Goal: Obtain resource: Obtain resource

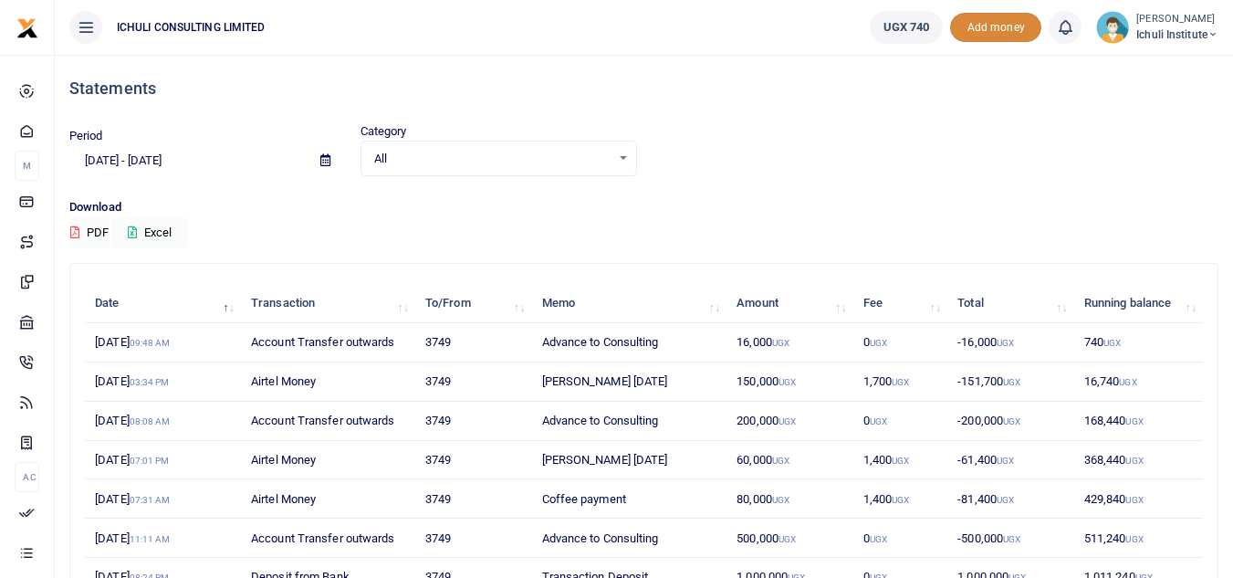
click at [1007, 27] on span "Add money" at bounding box center [995, 28] width 91 height 30
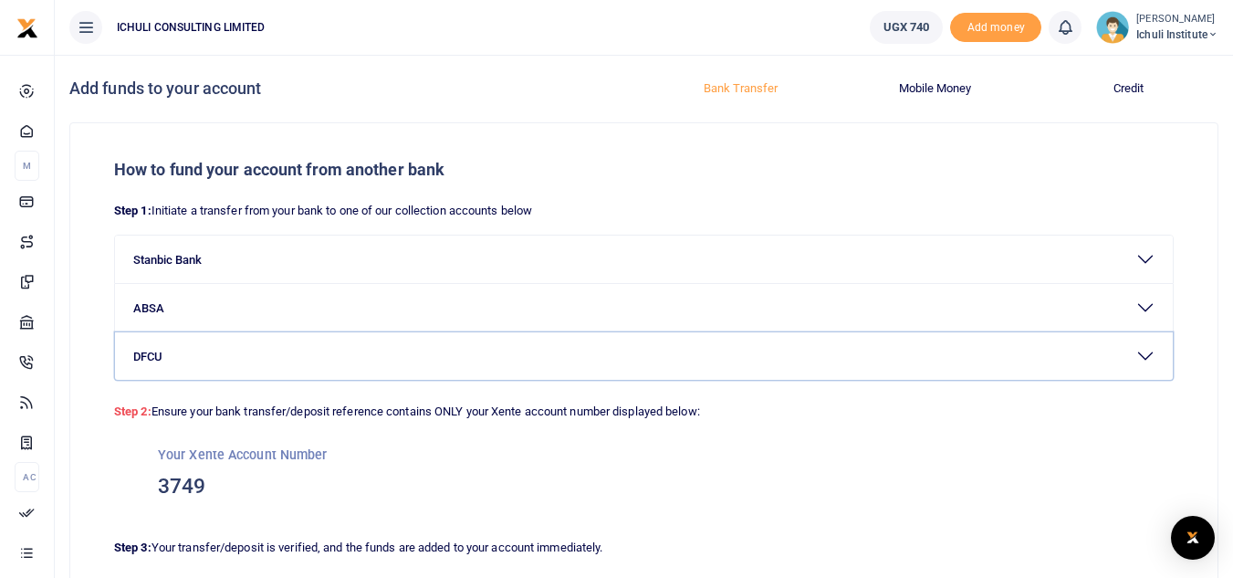
click at [1153, 353] on button "DFCU" at bounding box center [644, 355] width 1058 height 47
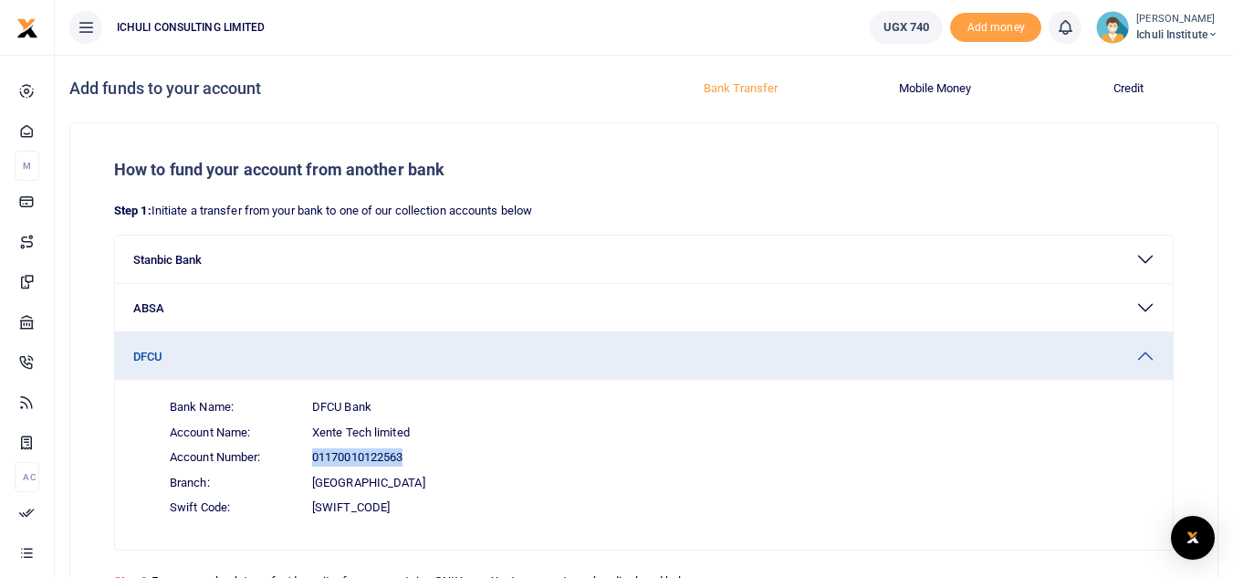
drag, startPoint x: 405, startPoint y: 457, endPoint x: 315, endPoint y: 462, distance: 90.5
click at [315, 462] on span "01170010122563" at bounding box center [357, 457] width 90 height 18
copy span "01170010122563"
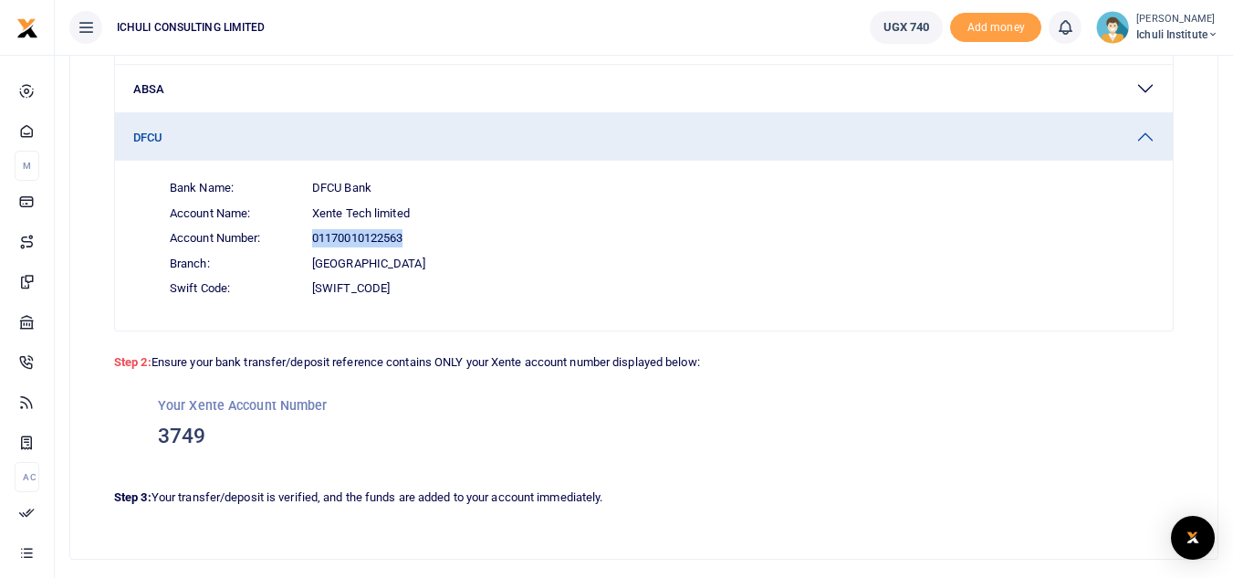
scroll to position [241, 0]
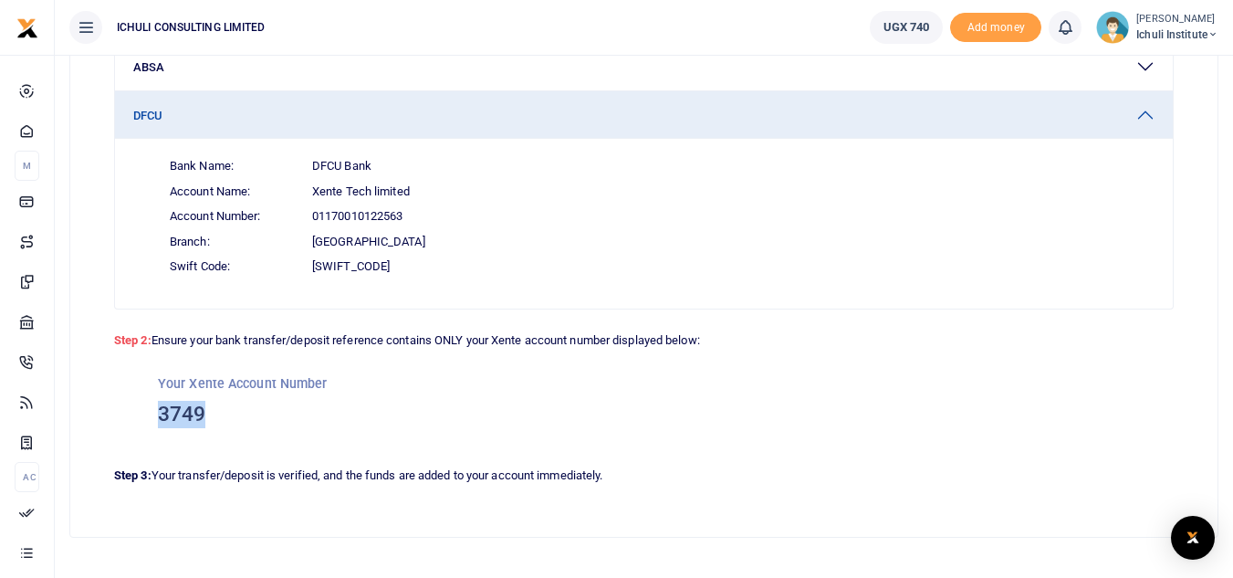
drag, startPoint x: 205, startPoint y: 409, endPoint x: 162, endPoint y: 414, distance: 44.1
click at [162, 414] on h3 "3749" at bounding box center [644, 414] width 972 height 27
copy h3 "3749"
